Goal: Information Seeking & Learning: Learn about a topic

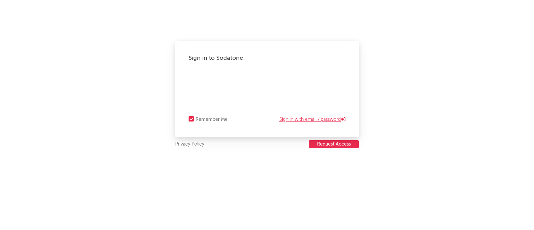
click at [305, 116] on link "Sign in with email / password" at bounding box center [313, 120] width 66 height 8
click at [318, 118] on link "Sign in with Okta" at bounding box center [325, 120] width 41 height 8
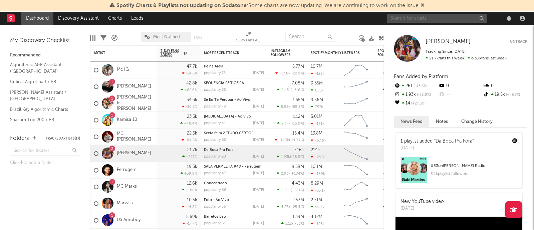
click at [398, 17] on input "text" at bounding box center [437, 18] width 100 height 8
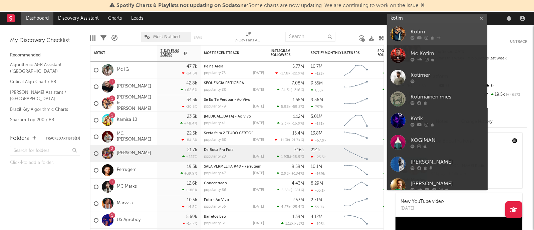
type input "kotim"
click at [443, 32] on div "Kotim" at bounding box center [447, 32] width 73 height 8
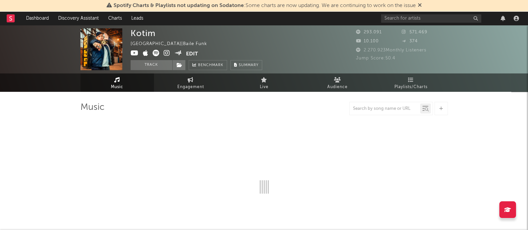
select select "6m"
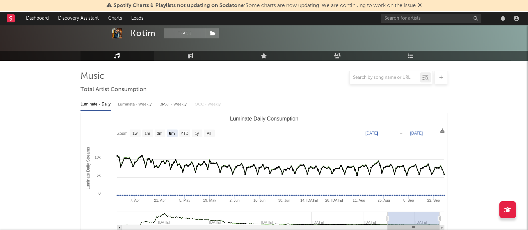
scroll to position [83, 0]
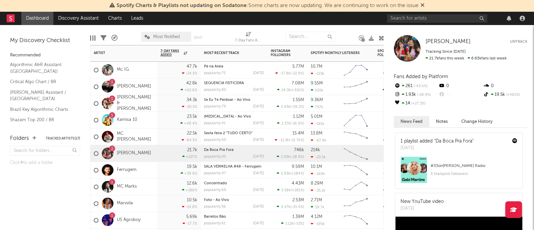
click at [134, 71] on div "Mc IG" at bounding box center [123, 70] width 67 height 17
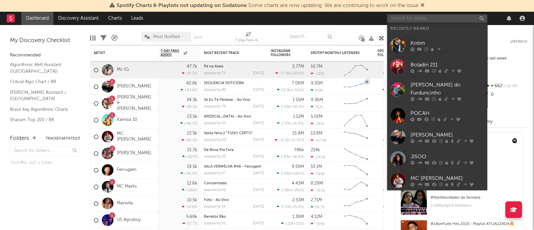
click at [424, 19] on input "text" at bounding box center [437, 18] width 100 height 8
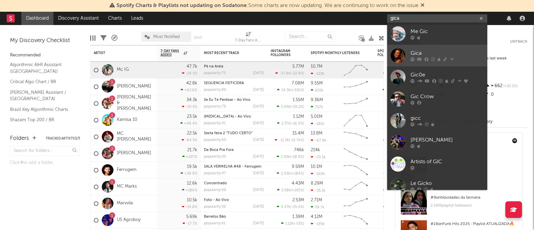
type input "gica"
click at [424, 63] on link "Gica" at bounding box center [437, 56] width 100 height 22
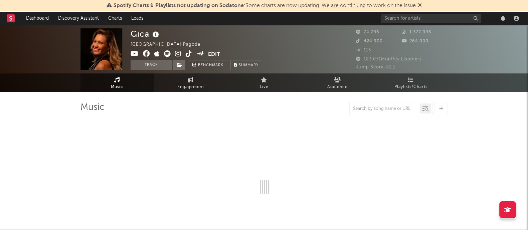
select select "6m"
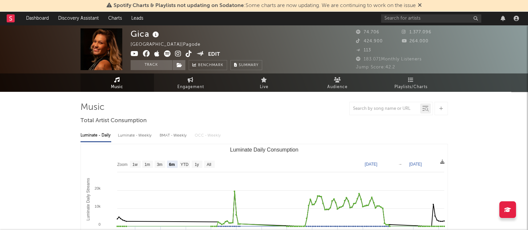
click at [168, 51] on icon at bounding box center [167, 53] width 7 height 7
click at [157, 52] on icon at bounding box center [156, 53] width 5 height 7
